Goal: Transaction & Acquisition: Purchase product/service

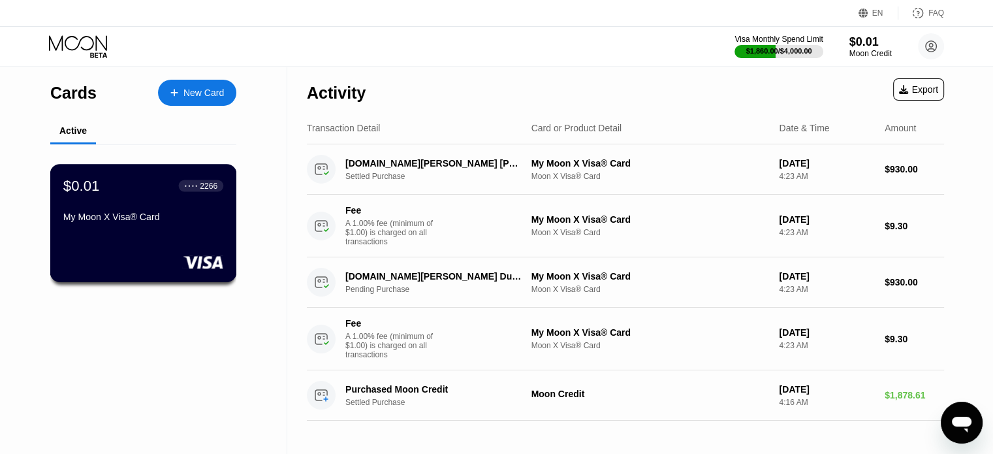
click at [163, 241] on div "$0.01 ● ● ● ● 2266 My Moon X Visa® Card" at bounding box center [143, 223] width 187 height 118
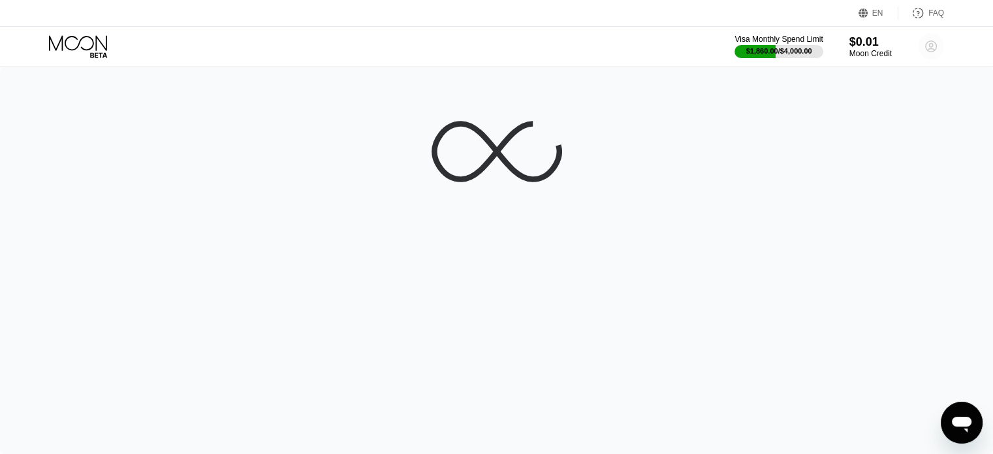
click at [930, 41] on icon at bounding box center [931, 46] width 11 height 11
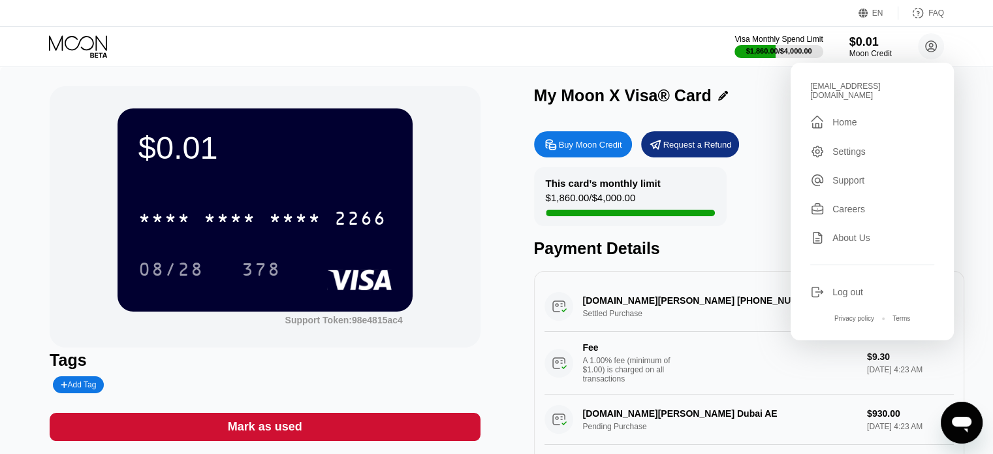
click at [845, 287] on div "Log out" at bounding box center [848, 292] width 31 height 10
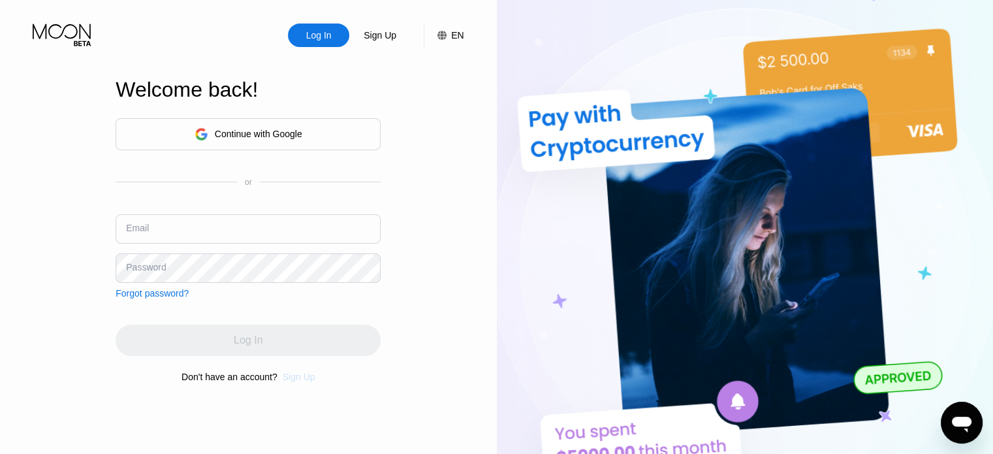
click at [294, 382] on div "Sign Up" at bounding box center [299, 377] width 33 height 10
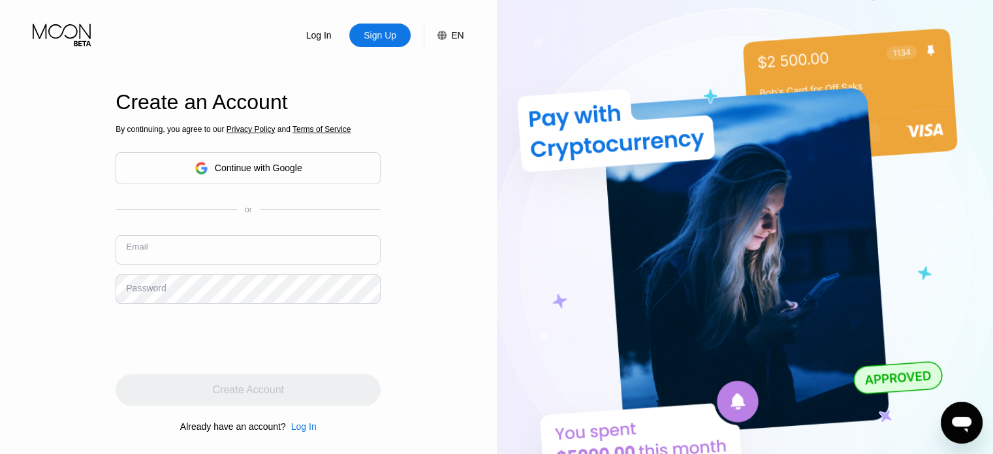
click at [153, 242] on input "text" at bounding box center [248, 249] width 265 height 29
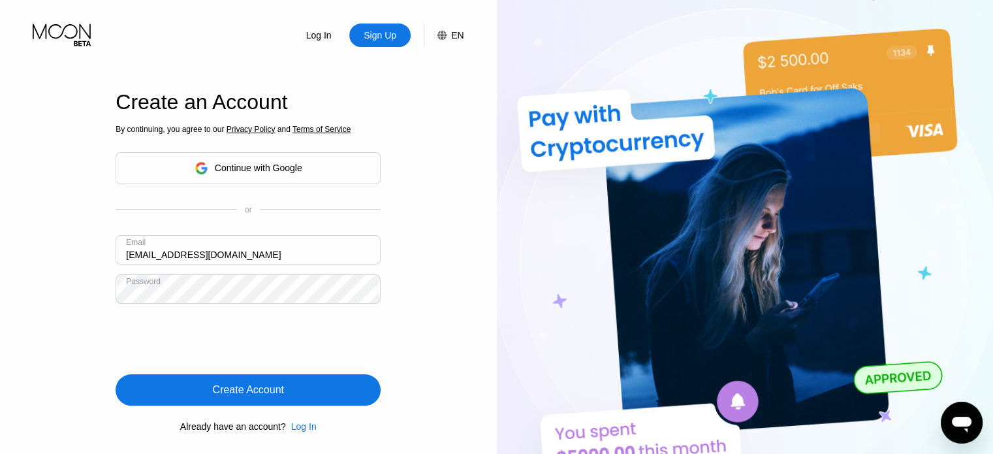
click at [160, 255] on input "[EMAIL_ADDRESS][DOMAIN_NAME]" at bounding box center [248, 249] width 265 height 29
type input "[EMAIL_ADDRESS][DOMAIN_NAME]"
click at [233, 395] on div "Create Account" at bounding box center [248, 389] width 71 height 13
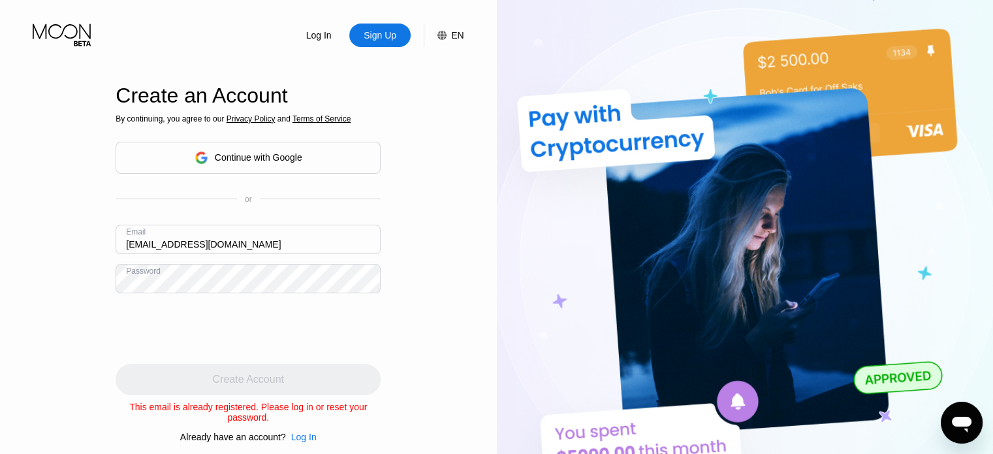
click at [301, 436] on div "Log In" at bounding box center [303, 437] width 25 height 10
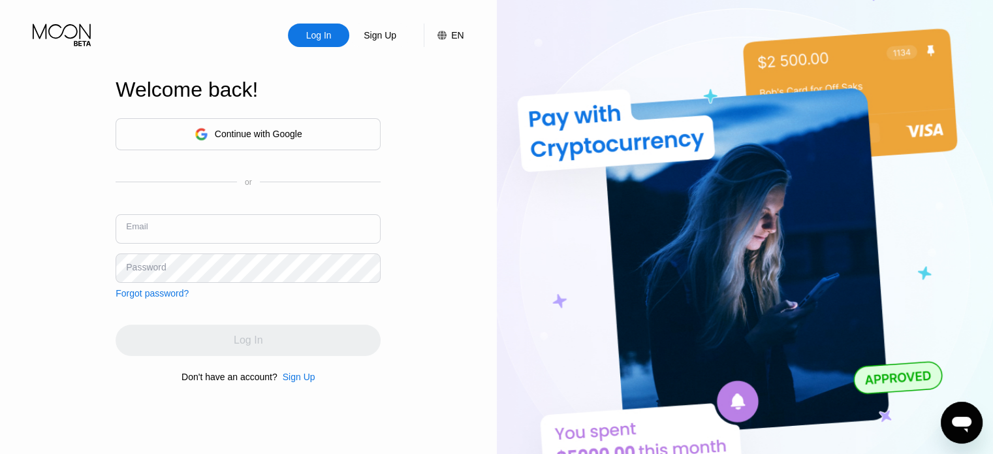
click at [228, 227] on input "text" at bounding box center [248, 228] width 265 height 29
type input "[EMAIL_ADDRESS][DOMAIN_NAME]"
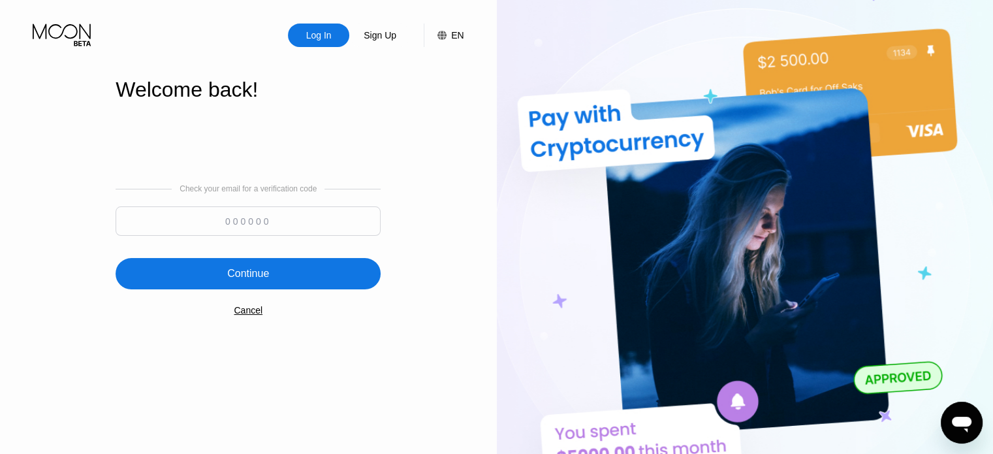
click at [241, 223] on input at bounding box center [248, 220] width 265 height 29
type input "198848"
click at [261, 278] on div "Continue" at bounding box center [248, 273] width 42 height 13
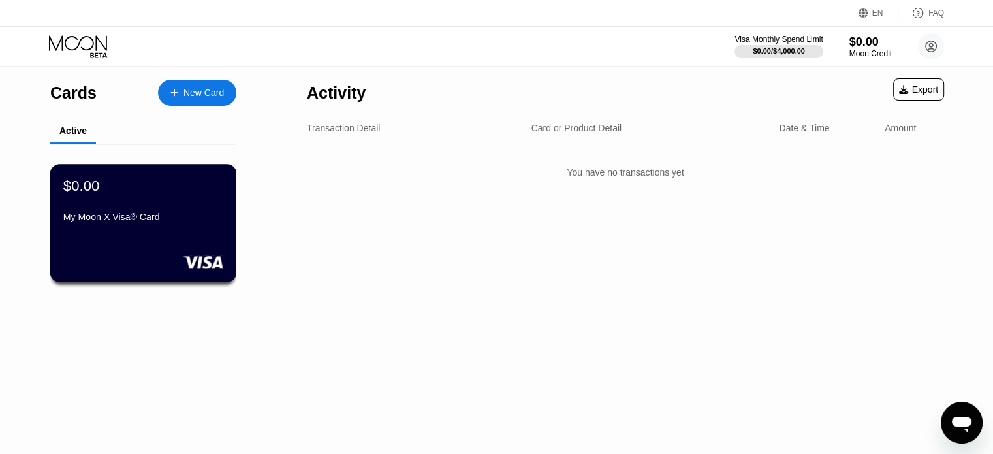
click at [103, 208] on div "$0.00 My Moon X Visa® Card" at bounding box center [143, 202] width 160 height 50
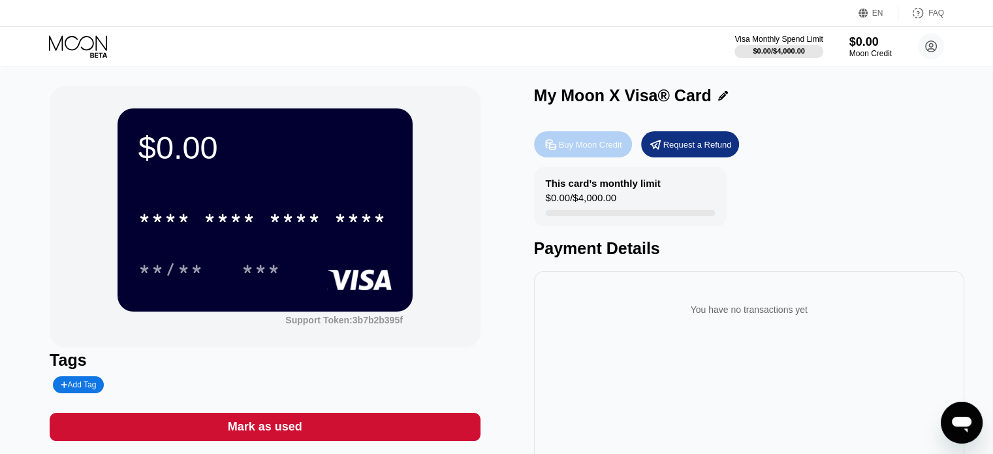
click at [577, 150] on div "Buy Moon Credit" at bounding box center [590, 144] width 63 height 11
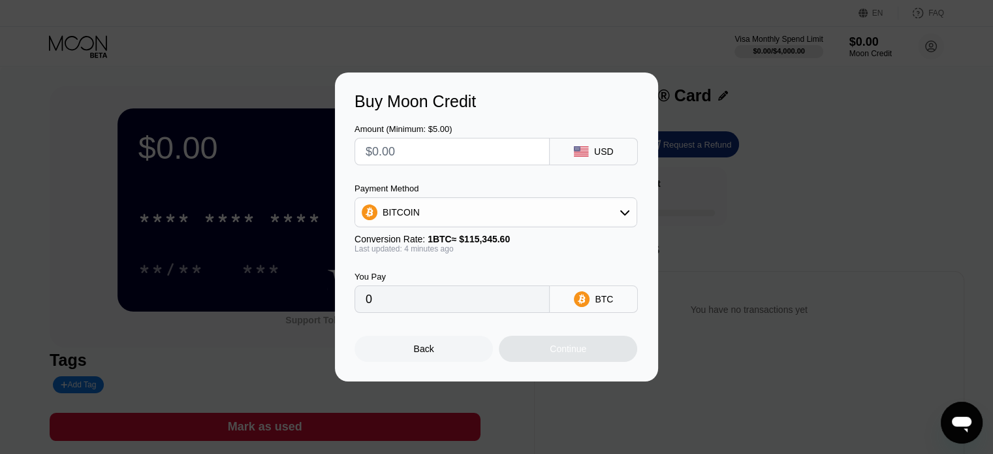
click at [436, 159] on input "text" at bounding box center [452, 151] width 173 height 26
type input "$1"
type input "0.00000867"
type input "$18"
type input "0.00015604"
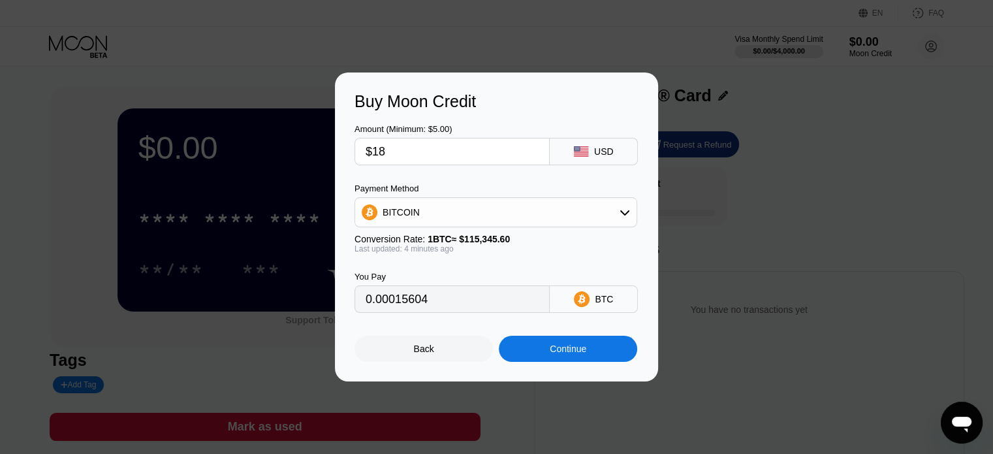
type input "$187"
type input "0.00162106"
type input "$1878"
type input "0.01627994"
type input "$1878.6"
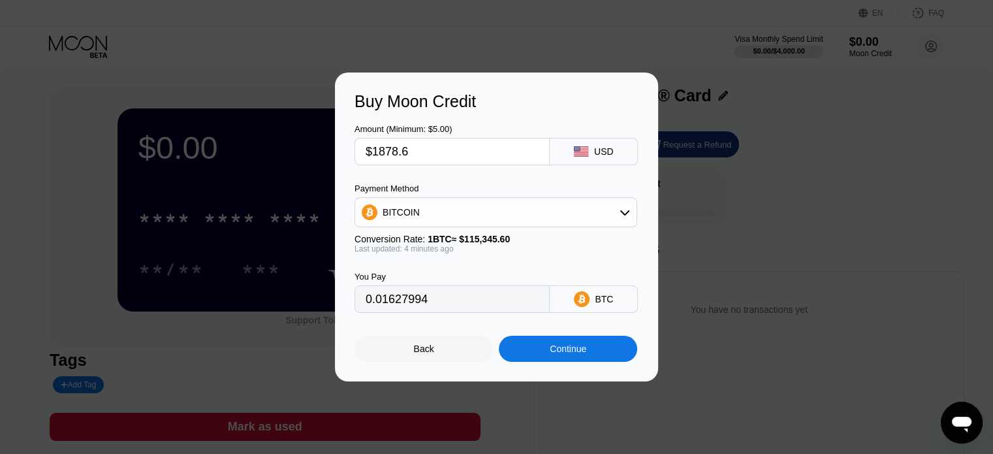
type input "0.01628514"
type input "$1878.6"
click at [413, 207] on div "BITCOIN" at bounding box center [401, 212] width 37 height 10
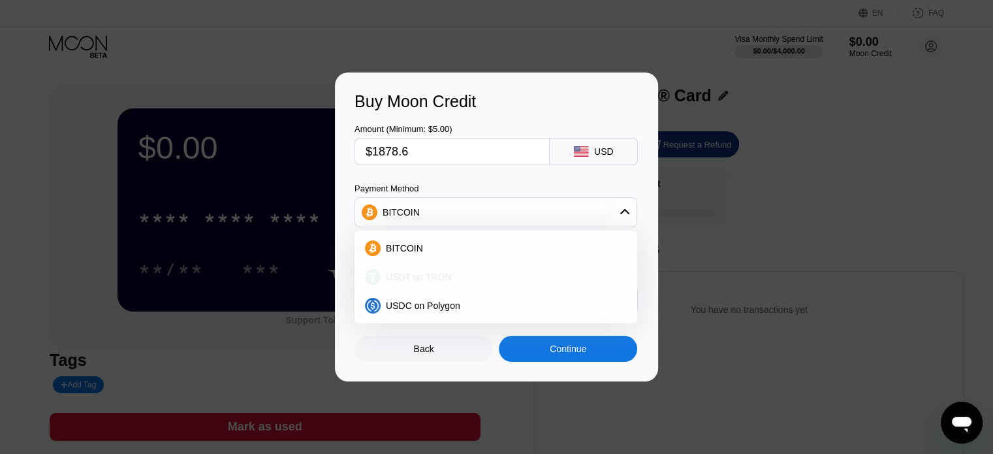
click at [439, 268] on div "USDT on TRON" at bounding box center [496, 277] width 275 height 26
type input "1897.58"
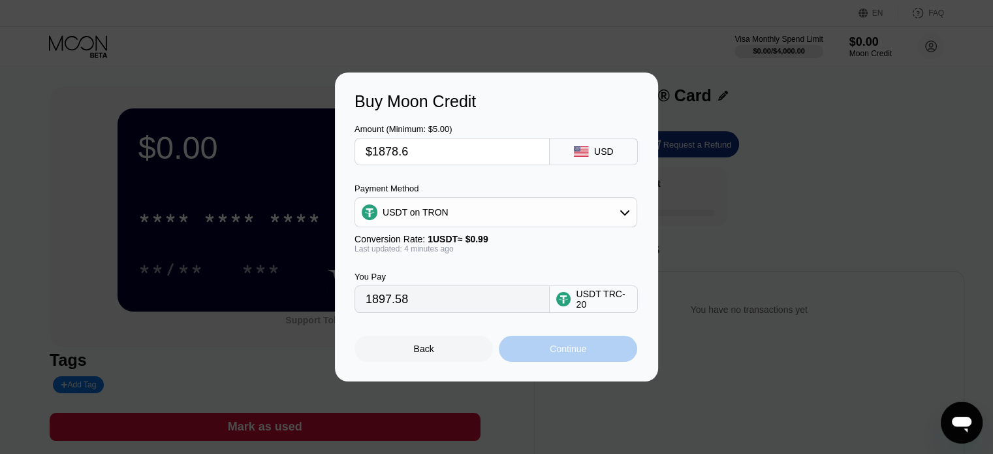
click at [541, 352] on div "Continue" at bounding box center [568, 349] width 138 height 26
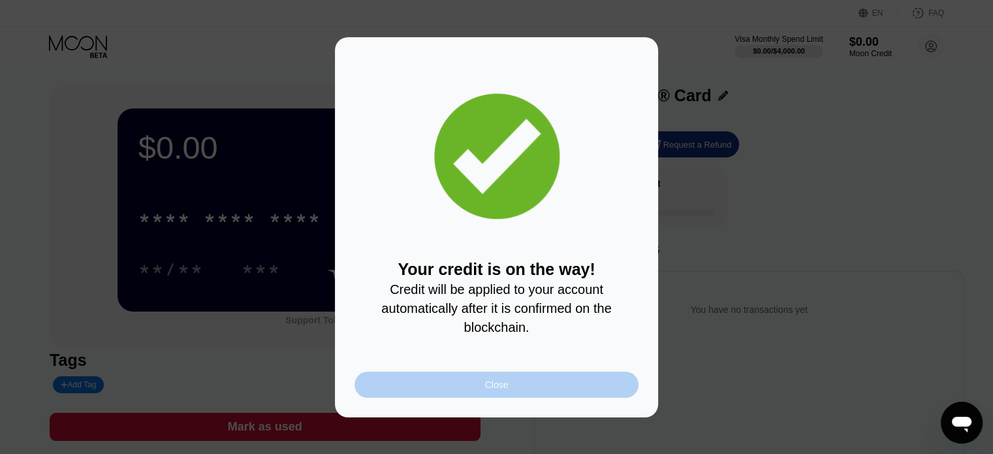
click at [452, 394] on div "Close" at bounding box center [497, 385] width 284 height 26
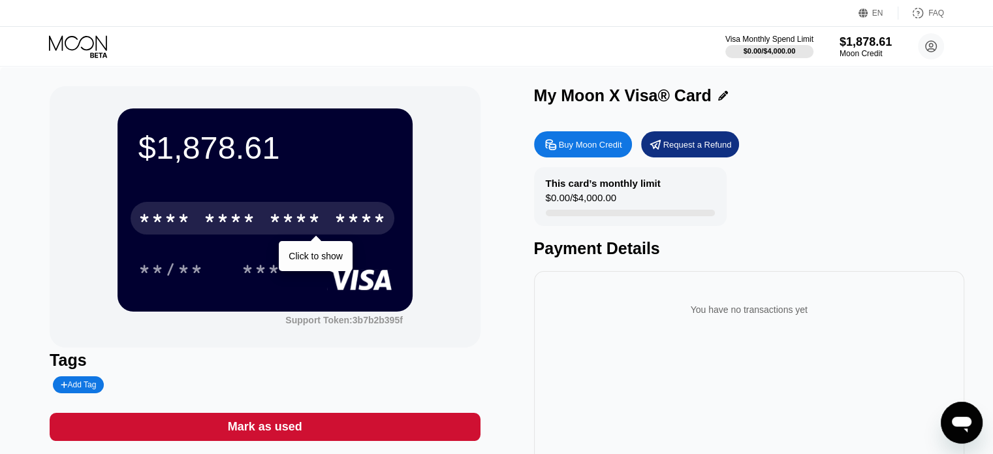
click at [248, 206] on div "* * * * * * * * * * * * ****" at bounding box center [263, 218] width 264 height 33
click at [487, 242] on div "$1,878.61 * * * * * * * * * * * * 3585 Click to copy 08/28 439 Support Token: 3…" at bounding box center [497, 292] width 894 height 413
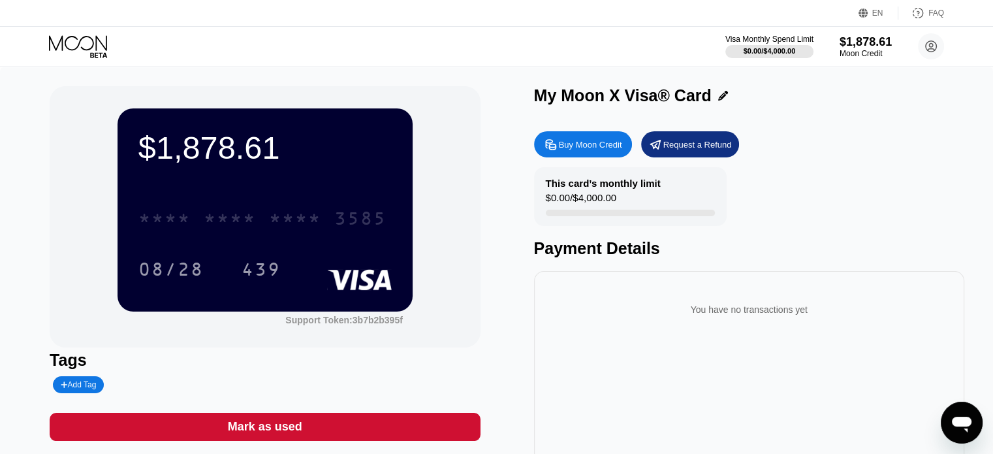
drag, startPoint x: 265, startPoint y: 226, endPoint x: 451, endPoint y: 270, distance: 191.8
click at [451, 270] on div "$1,878.61 * * * * * * * * * * * * 3585 08/28 439 Support Token: 3b7b2b395f" at bounding box center [265, 216] width 430 height 261
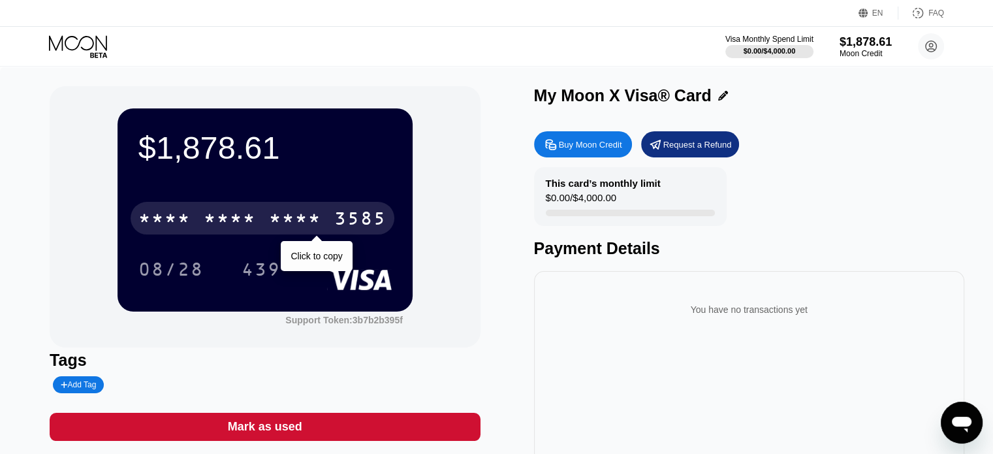
click at [300, 214] on div "* * * *" at bounding box center [295, 220] width 52 height 21
